Goal: Task Accomplishment & Management: Manage account settings

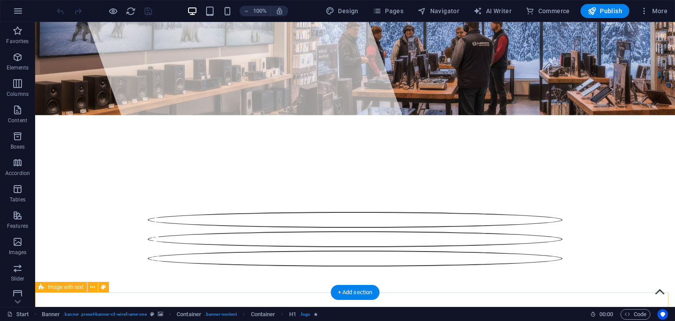
scroll to position [132, 0]
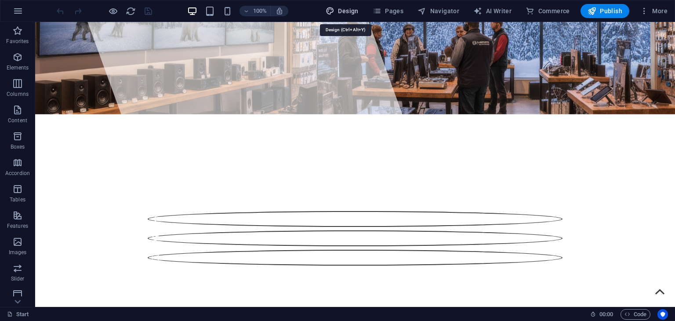
drag, startPoint x: 362, startPoint y: 9, endPoint x: 265, endPoint y: 79, distance: 119.0
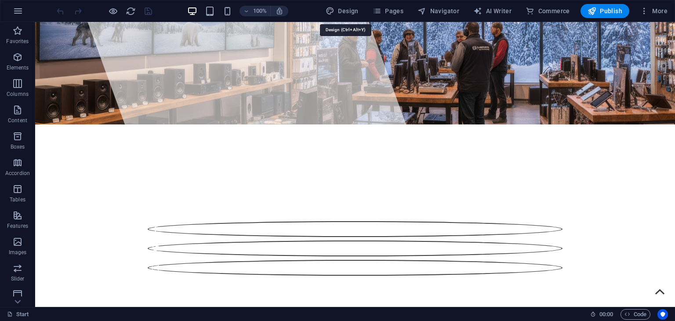
select select "px"
select select "400"
select select "px"
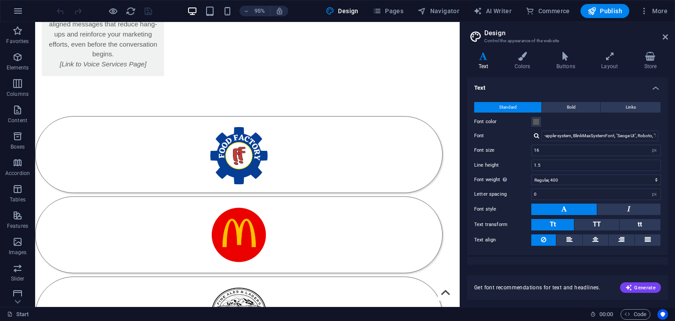
scroll to position [12, 0]
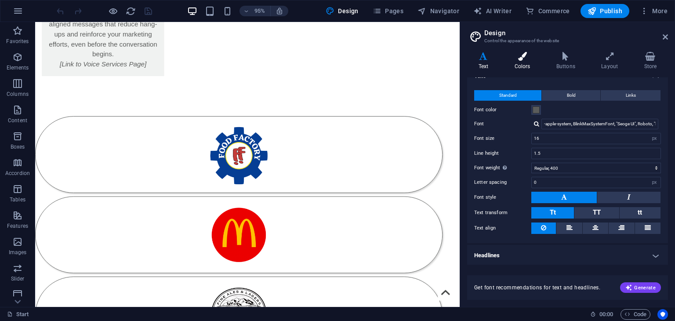
click at [524, 61] on h4 "Colors" at bounding box center [524, 61] width 42 height 18
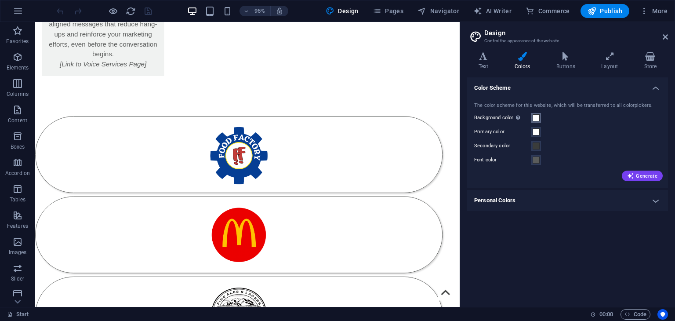
click at [532, 116] on button "Background color Only visible if it is not covered by other backgrounds." at bounding box center [536, 118] width 10 height 10
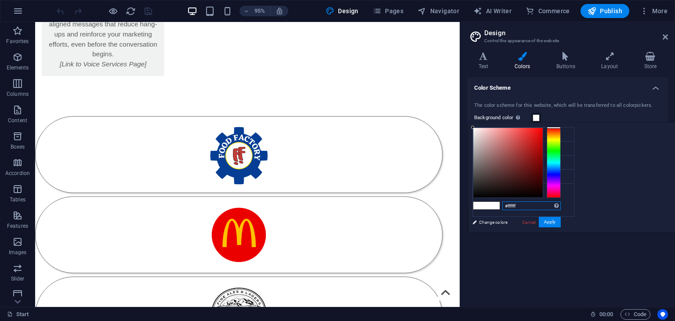
paste input "153F70"
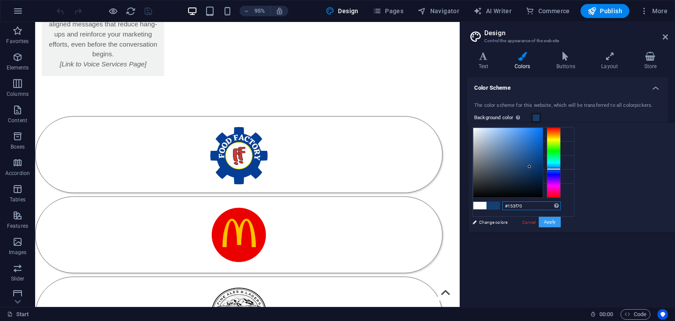
type input "#153f70"
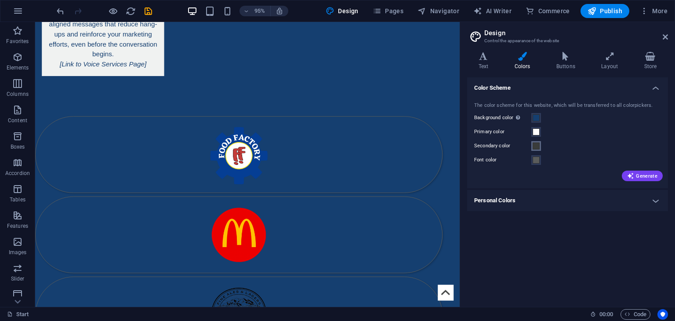
click at [535, 145] on span at bounding box center [535, 145] width 7 height 7
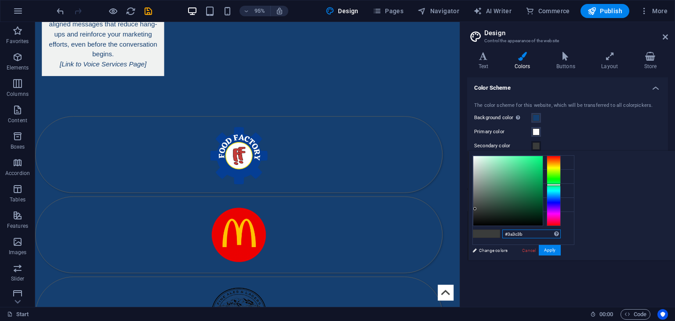
click at [561, 235] on input "#3a3c3b" at bounding box center [531, 233] width 58 height 9
paste input "32B297"
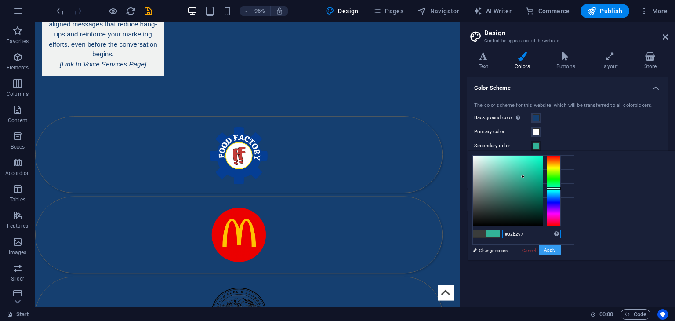
type input "#32b297"
click at [561, 246] on button "Apply" at bounding box center [550, 250] width 22 height 11
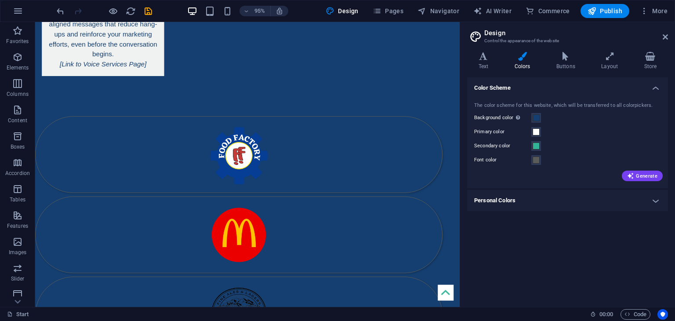
click at [656, 246] on div "Color Scheme The color scheme for this website, which will be transferred to al…" at bounding box center [567, 188] width 201 height 222
click at [636, 202] on h4 "Personal Colors" at bounding box center [567, 200] width 201 height 21
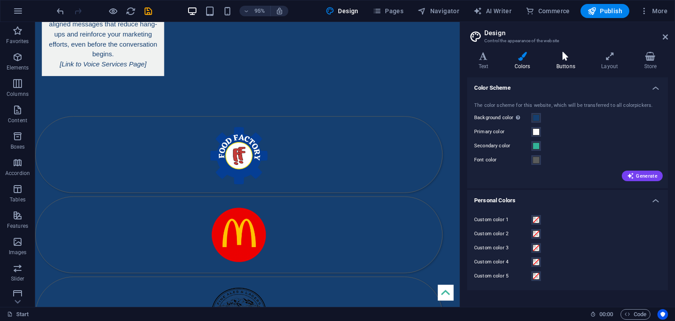
click at [561, 62] on h4 "Buttons" at bounding box center [567, 61] width 45 height 18
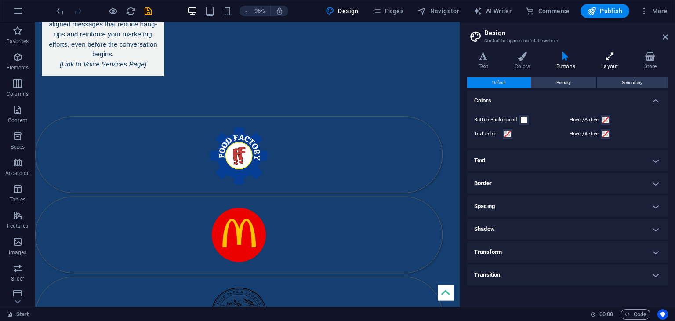
click at [606, 61] on h4 "Layout" at bounding box center [611, 61] width 43 height 18
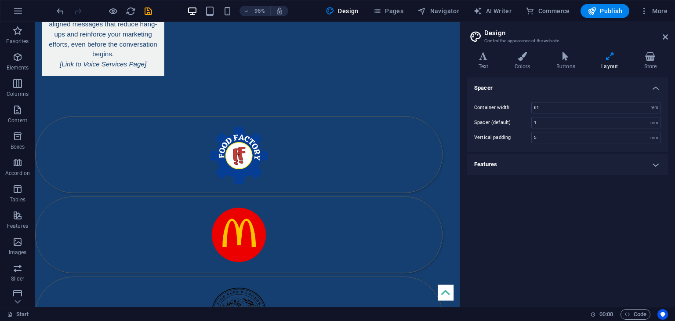
click at [488, 52] on icon at bounding box center [483, 56] width 33 height 9
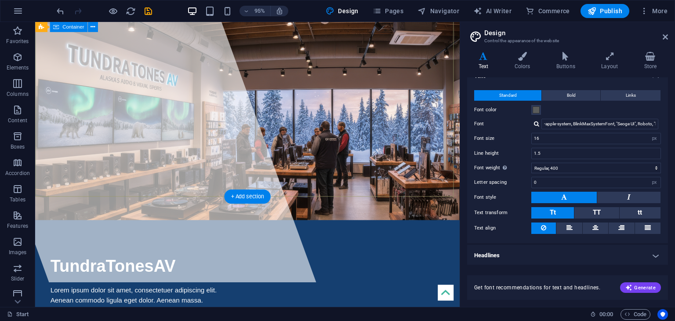
scroll to position [0, 0]
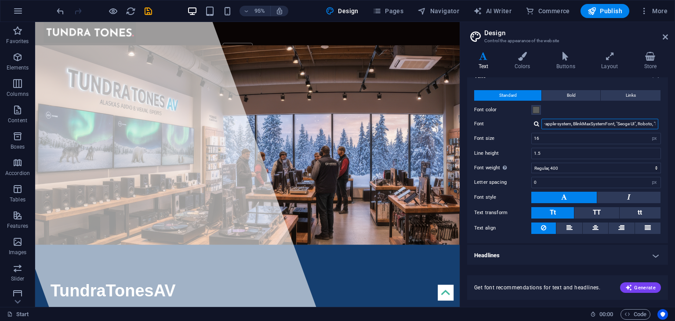
click at [617, 119] on input "-apple-system, BlinkMaxSystemFont, "Seoge UI", Roboto, "Helvetica Neue", Arial,…" at bounding box center [599, 124] width 117 height 11
click at [536, 121] on div at bounding box center [536, 124] width 5 height 6
click at [561, 148] on div "Manage fonts →" at bounding box center [601, 147] width 116 height 11
select select "popularity"
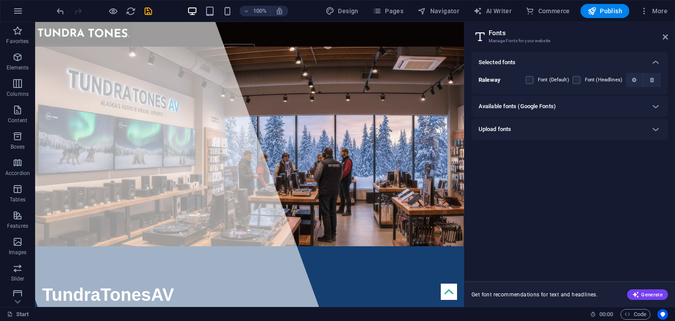
click at [569, 131] on div "Upload fonts" at bounding box center [561, 129] width 166 height 11
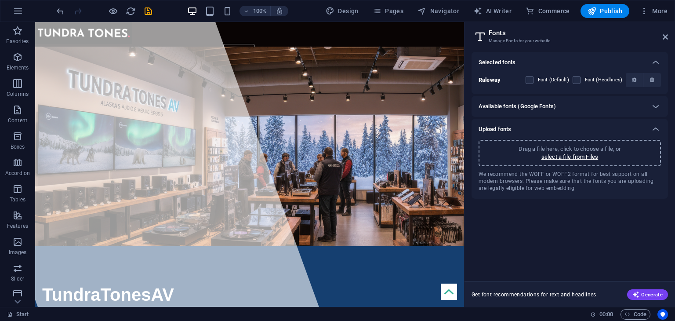
click at [569, 131] on div "Upload fonts" at bounding box center [561, 129] width 166 height 11
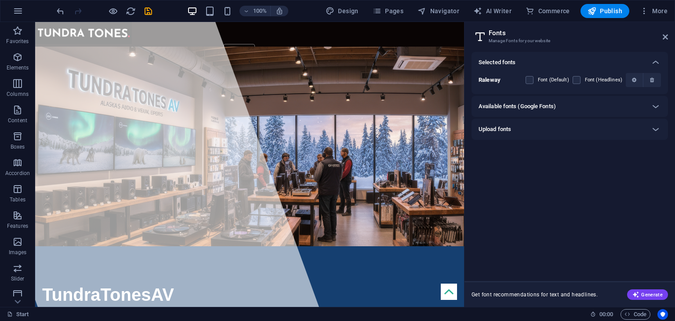
click at [495, 102] on h6 "Available fonts (Google Fonts)" at bounding box center [516, 106] width 77 height 11
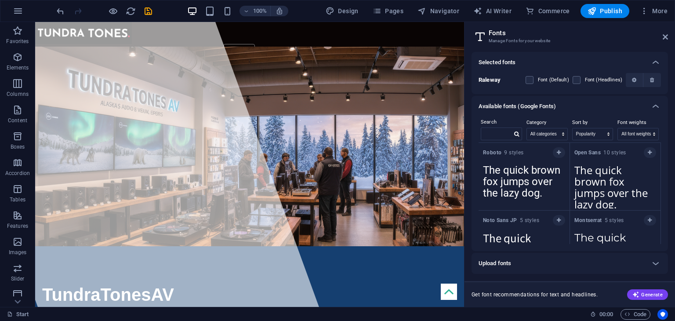
click at [492, 127] on label "Search" at bounding box center [501, 122] width 41 height 11
click at [492, 135] on input "text" at bounding box center [496, 133] width 31 height 11
paste input "B A M B I N O N E W R E G U L A R"
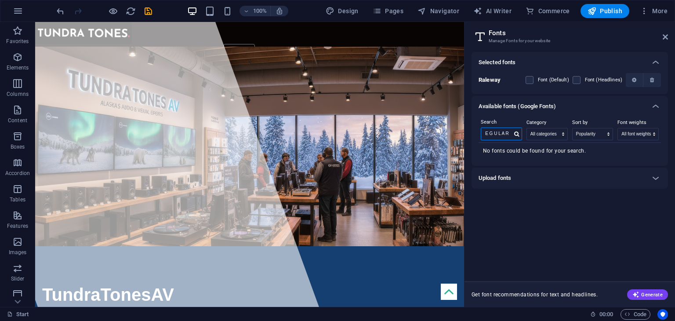
click at [498, 133] on input "B A M B I N O N E W R E G U L A R" at bounding box center [496, 133] width 31 height 11
click at [499, 132] on input "B A M B I N O N E W R E G U L A R" at bounding box center [496, 133] width 31 height 11
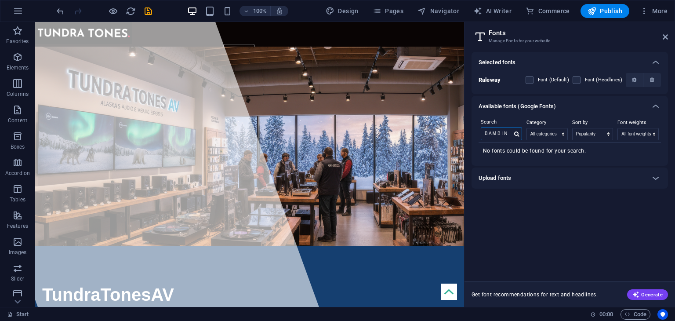
click at [499, 132] on input "B A M B I N O N E W R E G U L A R" at bounding box center [496, 133] width 31 height 11
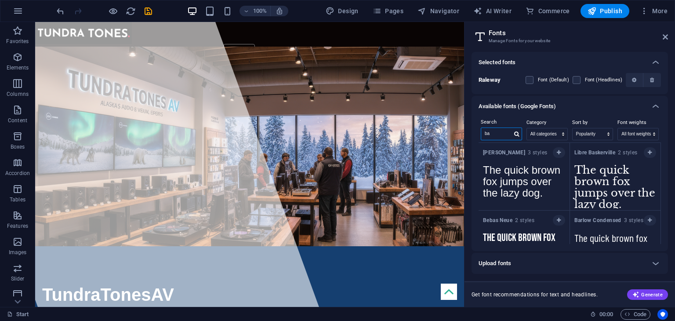
type input "b"
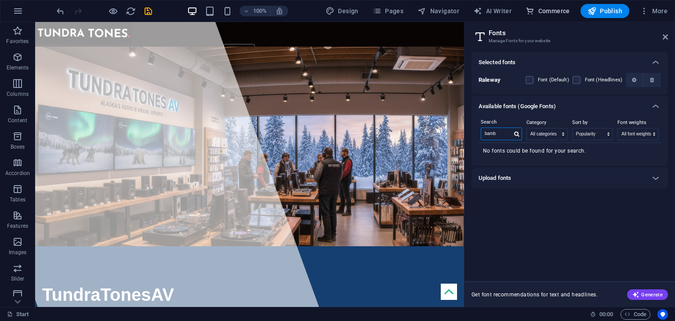
type input "bamb"
click at [507, 180] on h6 "Upload fonts" at bounding box center [494, 178] width 33 height 11
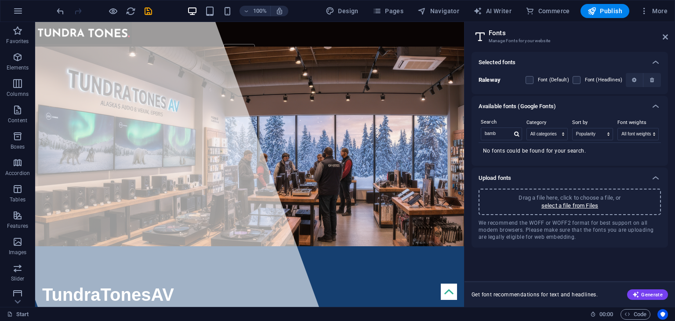
click at [531, 195] on p "Drag a file here, click to choose a file, or" at bounding box center [569, 198] width 102 height 8
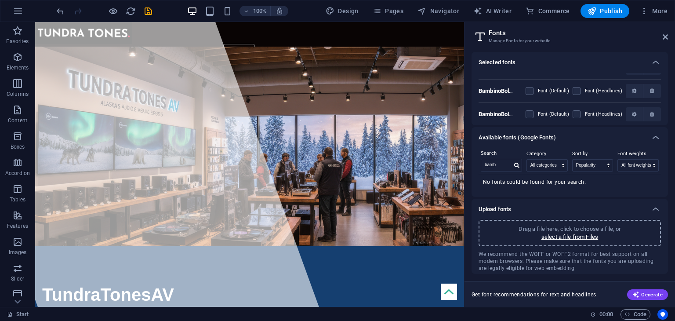
scroll to position [60, 0]
click at [514, 81] on div "BambinoBoldItalic WrcFYTcl3 IV_rBouyyGHg Font (Default) Font (Headlines)" at bounding box center [569, 89] width 182 height 23
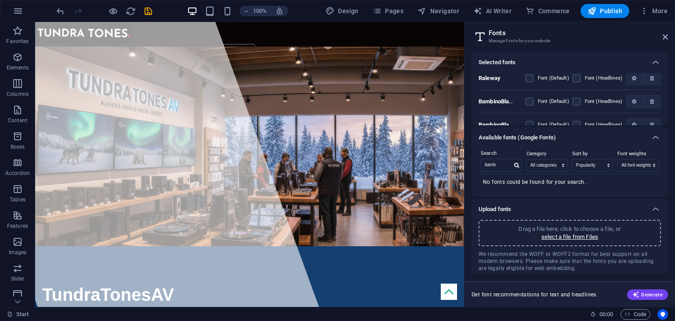
scroll to position [0, 0]
click at [524, 228] on p "Drag a file here, click to choose a file, or" at bounding box center [569, 229] width 102 height 8
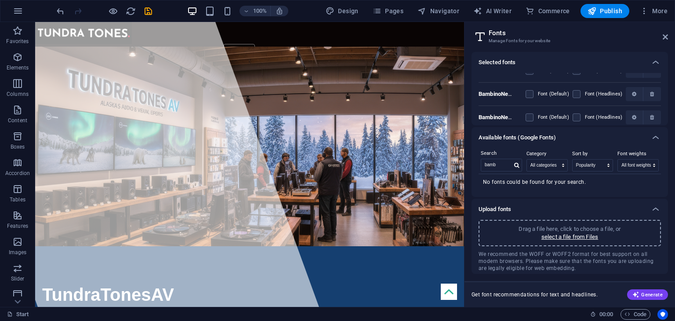
scroll to position [316, 0]
click at [550, 87] on label "Font (Default)" at bounding box center [553, 89] width 31 height 11
click at [0, 0] on I9prlkV4MjeFDk1DQavrlw "checkbox" at bounding box center [0, 0] width 0 height 0
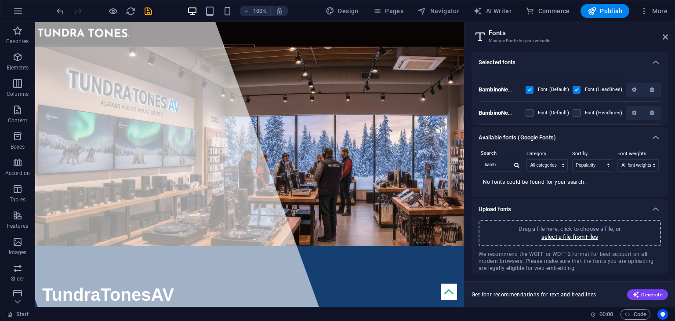
click at [527, 114] on label at bounding box center [529, 113] width 8 height 8
click at [0, 0] on wQwWVbkcv5BInpNXFKQbIQ "checkbox" at bounding box center [0, 0] width 0 height 0
click at [523, 85] on div "BambinoNew SemiBoldItalic I9prlkV4MjeFDk1DQavrlw Font (Default) Font (Headlines)" at bounding box center [569, 89] width 182 height 23
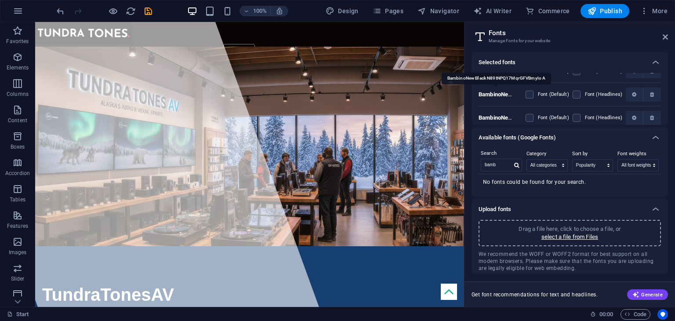
scroll to position [518, 0]
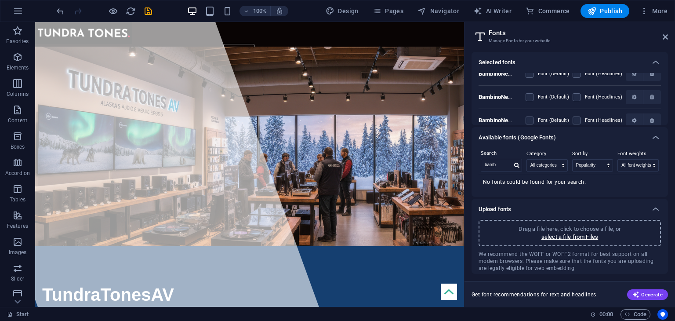
click at [659, 39] on header "Fonts Manage Fonts for your website" at bounding box center [570, 33] width 195 height 23
click at [663, 36] on icon at bounding box center [664, 36] width 5 height 7
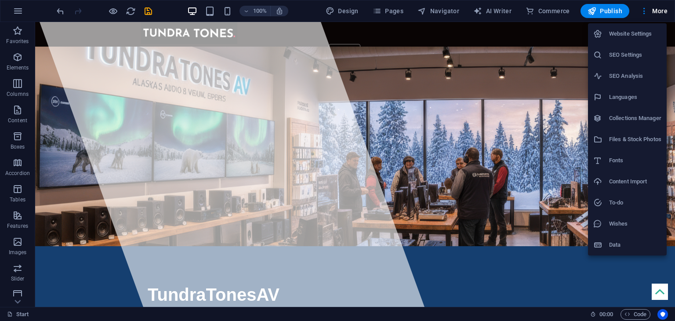
click at [629, 35] on h6 "Website Settings" at bounding box center [635, 34] width 52 height 11
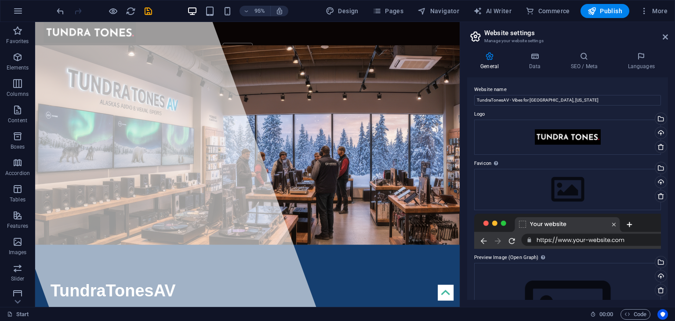
scroll to position [71, 0]
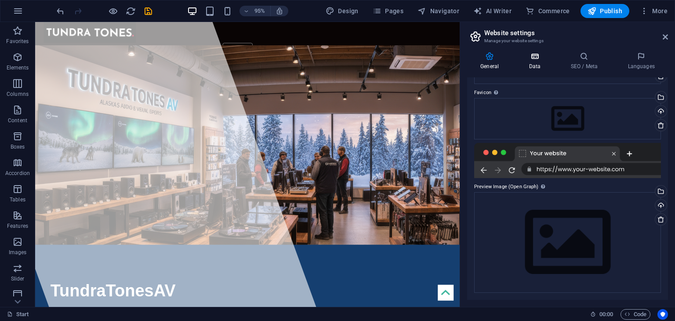
click at [533, 63] on h4 "Data" at bounding box center [536, 61] width 42 height 18
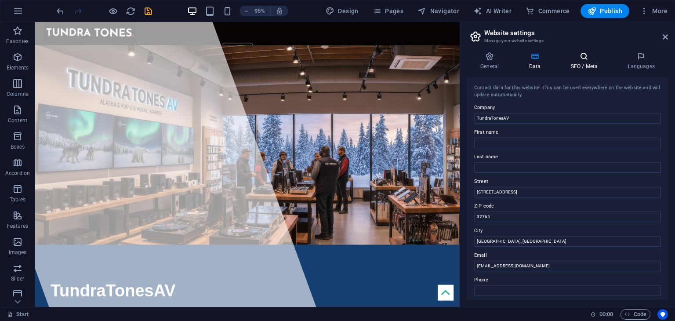
click at [593, 67] on h4 "SEO / Meta" at bounding box center [585, 61] width 57 height 18
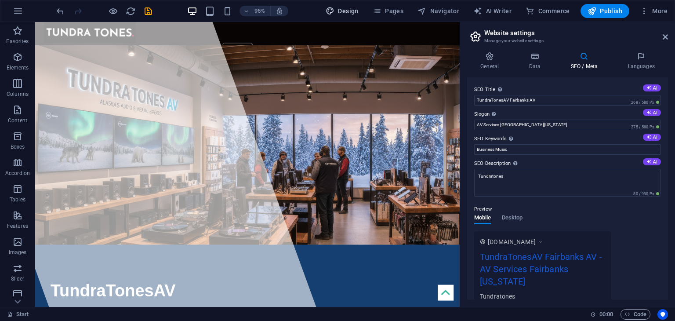
select select "px"
select select "400"
select select "px"
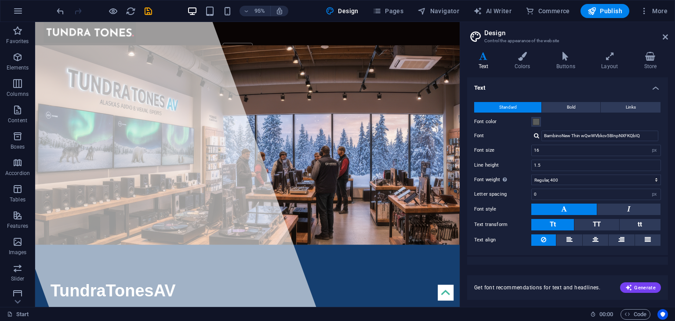
scroll to position [12, 0]
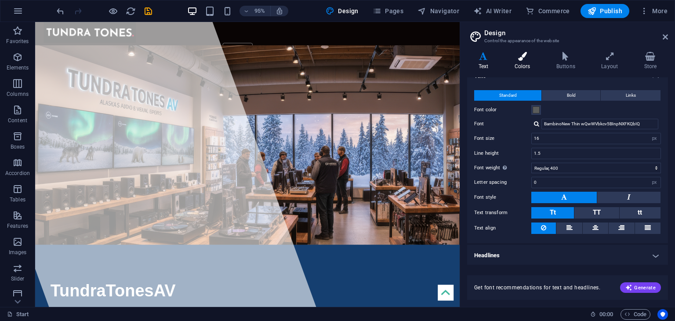
click at [532, 58] on icon at bounding box center [522, 56] width 38 height 9
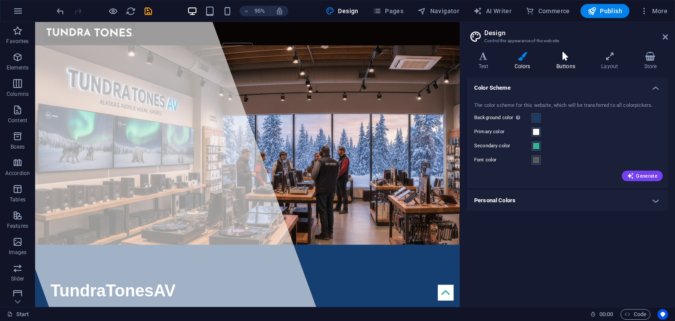
click at [555, 62] on h4 "Buttons" at bounding box center [567, 61] width 45 height 18
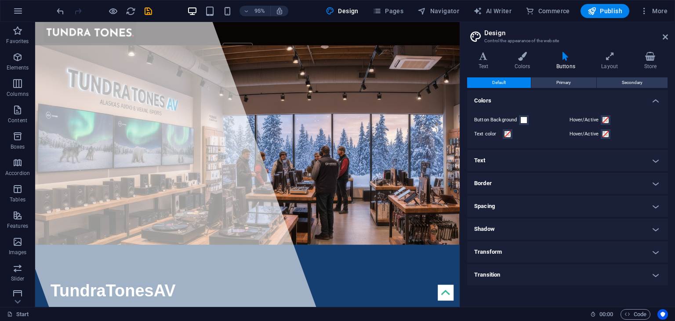
click at [580, 57] on icon at bounding box center [565, 56] width 41 height 9
click at [600, 58] on icon at bounding box center [609, 56] width 39 height 9
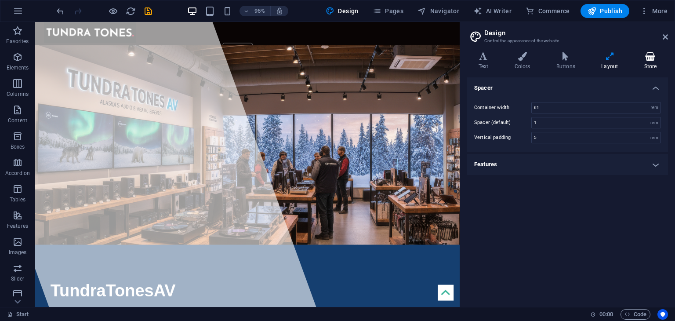
click at [634, 61] on h4 "Store" at bounding box center [650, 61] width 35 height 18
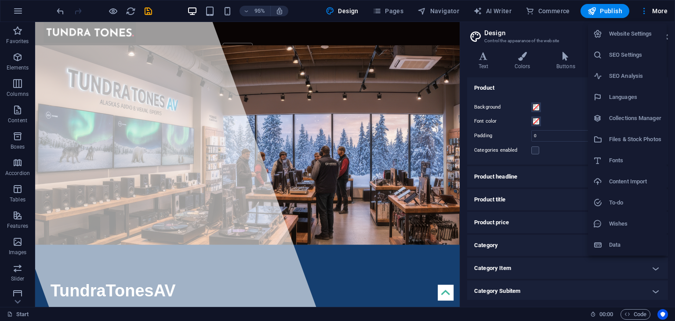
click at [621, 162] on h6 "Fonts" at bounding box center [635, 160] width 52 height 11
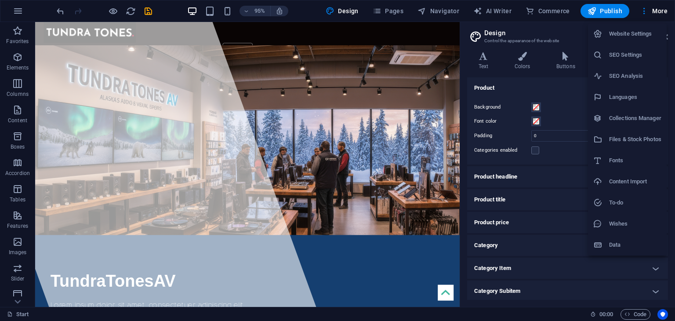
select select "popularity"
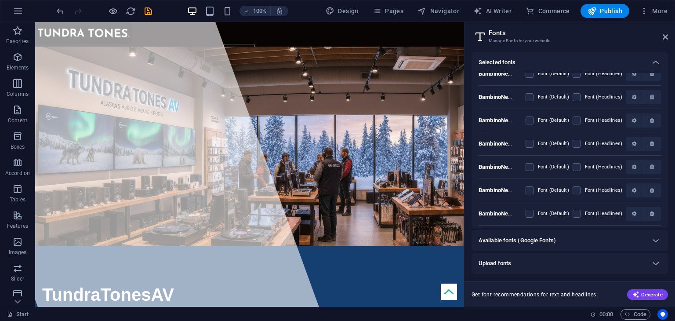
scroll to position [608, 0]
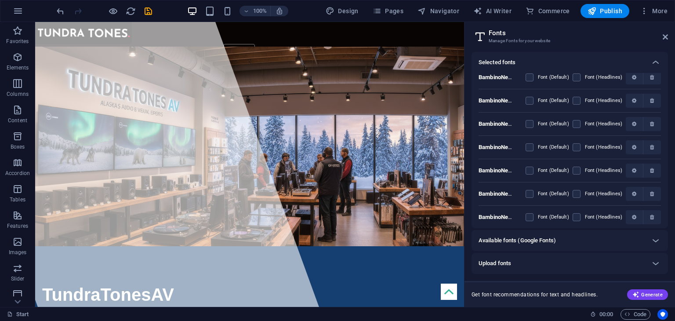
click at [556, 238] on h6 "Available fonts (Google Fonts)" at bounding box center [516, 240] width 77 height 11
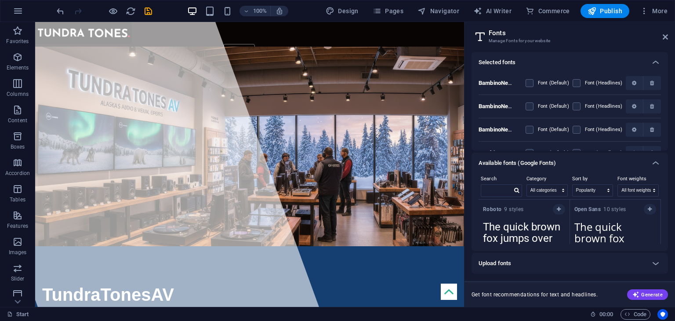
scroll to position [685, 0]
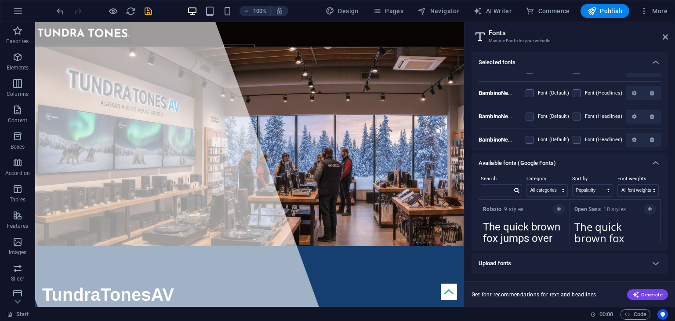
click at [612, 162] on div "Available fonts (Google Fonts)" at bounding box center [561, 163] width 166 height 11
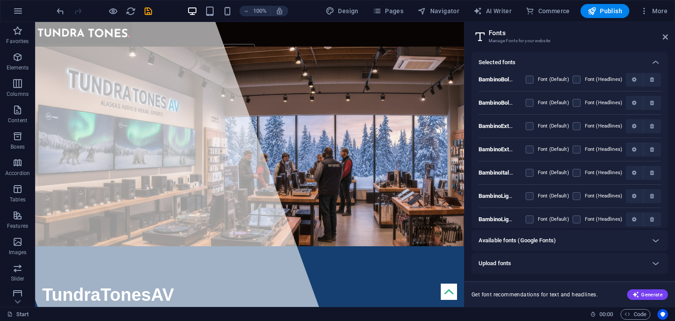
scroll to position [0, 0]
click at [625, 58] on div "Selected fonts" at bounding box center [561, 62] width 166 height 11
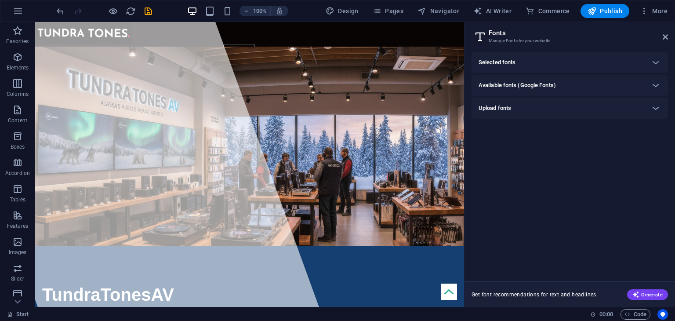
click at [626, 107] on div "Upload fonts" at bounding box center [561, 108] width 166 height 11
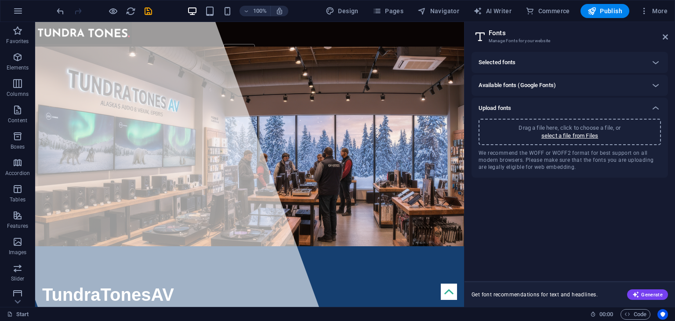
click at [606, 130] on p "Drag a file here, click to choose a file, or" at bounding box center [569, 128] width 102 height 8
click at [508, 65] on h6 "Selected fonts" at bounding box center [496, 62] width 37 height 11
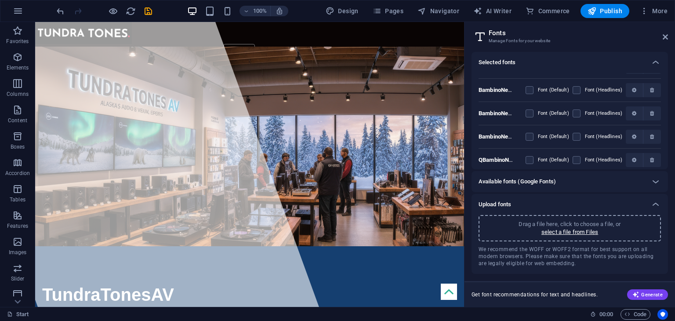
scroll to position [690, 0]
click at [543, 158] on label "Font (Default)" at bounding box center [553, 158] width 31 height 11
click at [0, 0] on sw "checkbox" at bounding box center [0, 0] width 0 height 0
click at [531, 155] on label at bounding box center [529, 159] width 8 height 8
click at [0, 0] on sw "checkbox" at bounding box center [0, 0] width 0 height 0
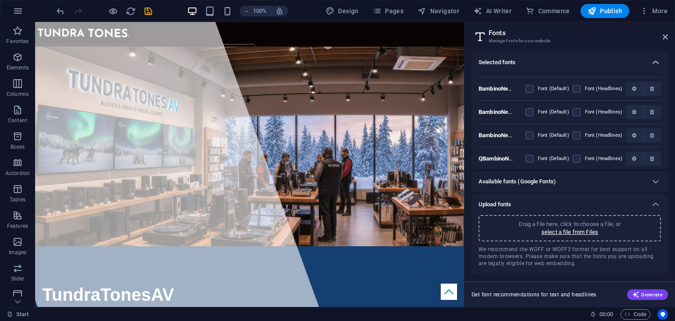
click at [653, 63] on icon at bounding box center [655, 62] width 11 height 11
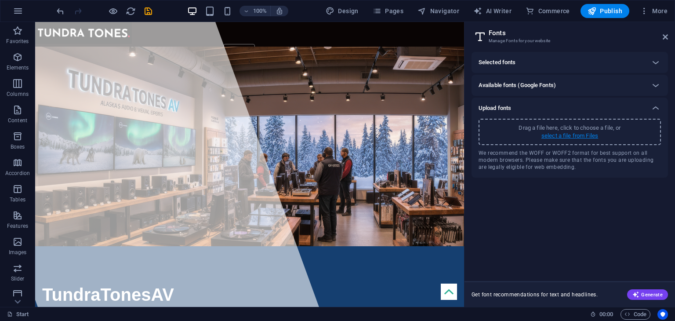
click at [552, 134] on p "select a file from Files" at bounding box center [569, 136] width 57 height 8
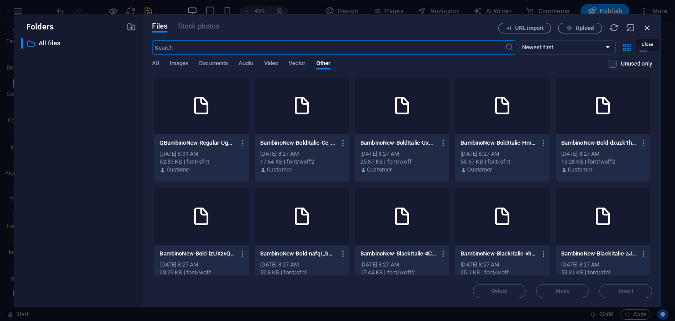
click at [646, 25] on icon "button" at bounding box center [647, 28] width 10 height 10
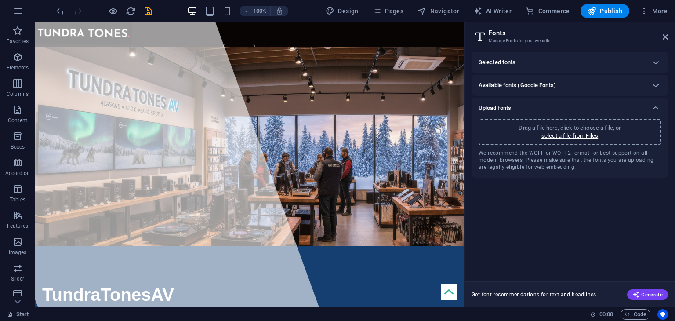
click at [564, 141] on div "Drag a file here, click to choose a file, or select a file from Files" at bounding box center [569, 132] width 182 height 26
click at [516, 261] on div "Selected fonts Raleway Font (Default) Font (Headlines) BambinoBlackItalic NHSYO…" at bounding box center [569, 163] width 196 height 222
click at [557, 132] on p "select a file from Files" at bounding box center [569, 136] width 57 height 8
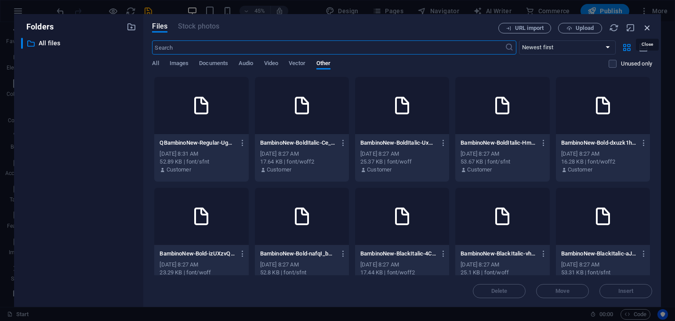
click at [646, 26] on icon "button" at bounding box center [647, 28] width 10 height 10
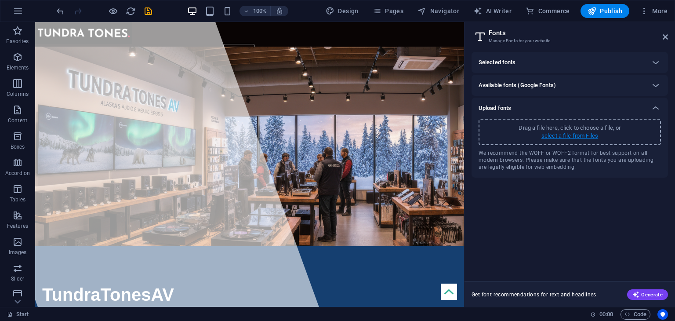
click at [562, 134] on p "select a file from Files" at bounding box center [569, 136] width 57 height 8
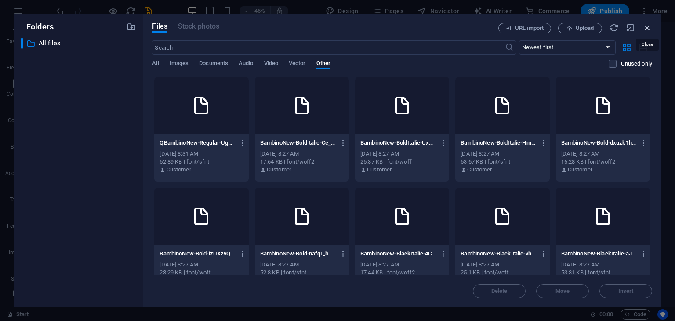
click at [647, 28] on icon "button" at bounding box center [647, 28] width 10 height 10
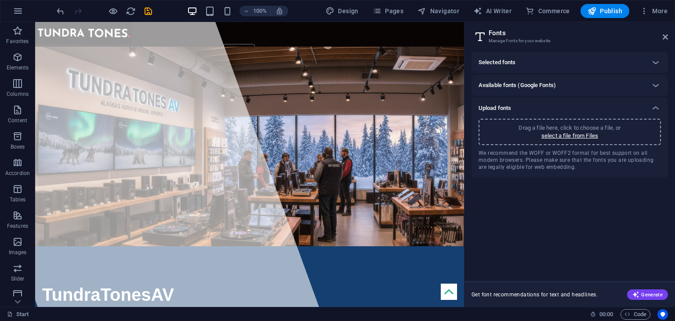
click at [582, 60] on div "Selected fonts" at bounding box center [561, 62] width 166 height 11
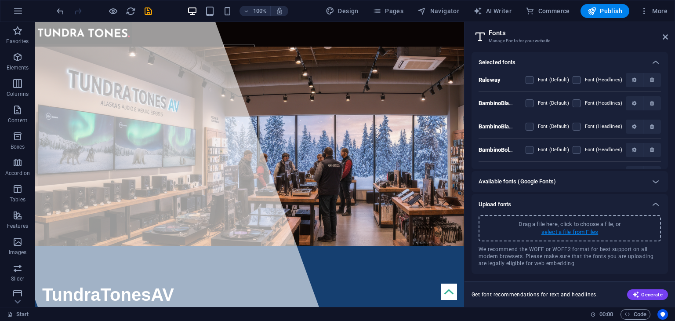
click at [560, 235] on p "select a file from Files" at bounding box center [569, 232] width 57 height 8
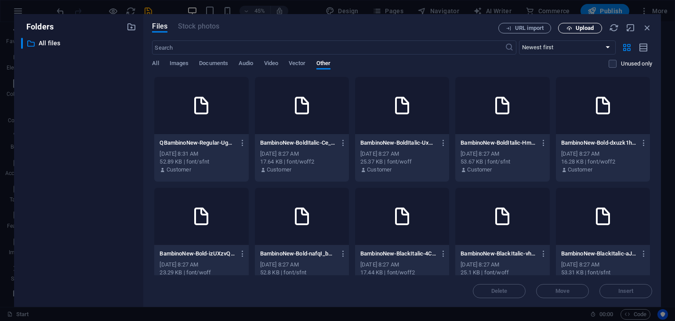
click at [570, 25] on icon "button" at bounding box center [569, 28] width 6 height 6
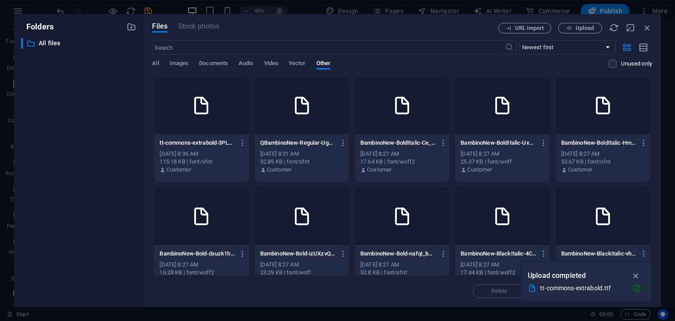
click at [416, 296] on div "Delete Move Insert" at bounding box center [402, 286] width 500 height 23
click at [637, 273] on icon "button" at bounding box center [636, 276] width 10 height 10
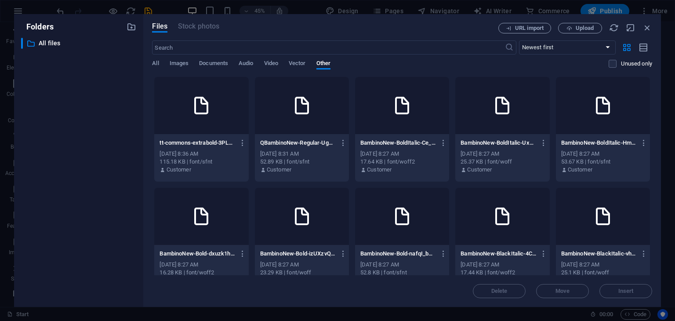
click at [197, 88] on div at bounding box center [201, 105] width 94 height 57
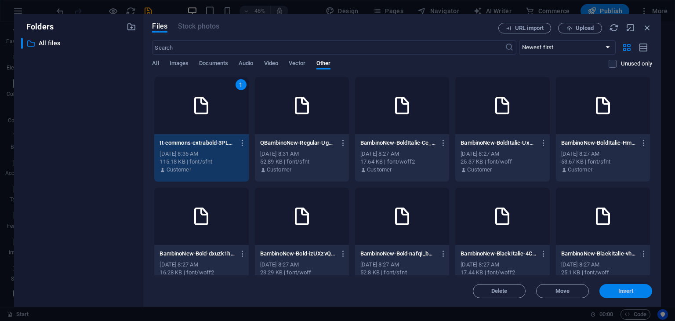
click at [615, 291] on span "Insert" at bounding box center [626, 290] width 46 height 5
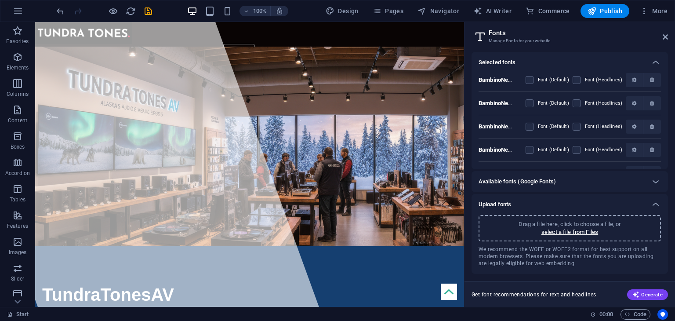
scroll to position [713, 0]
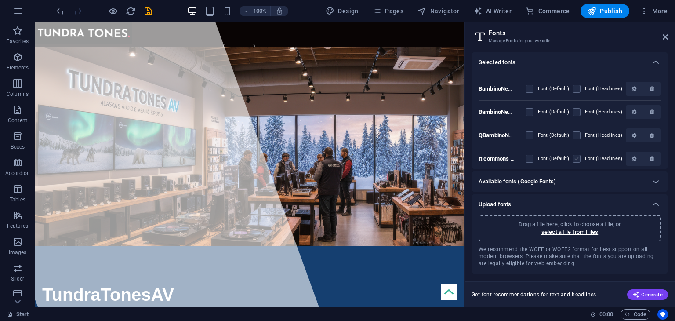
click at [577, 156] on label at bounding box center [576, 159] width 8 height 8
click at [0, 0] on 3PL1liZhF6thDRRtfZdKng "checkbox" at bounding box center [0, 0] width 0 height 0
click at [526, 135] on label at bounding box center [529, 135] width 8 height 8
click at [0, 0] on sw "checkbox" at bounding box center [0, 0] width 0 height 0
